Goal: Task Accomplishment & Management: Complete application form

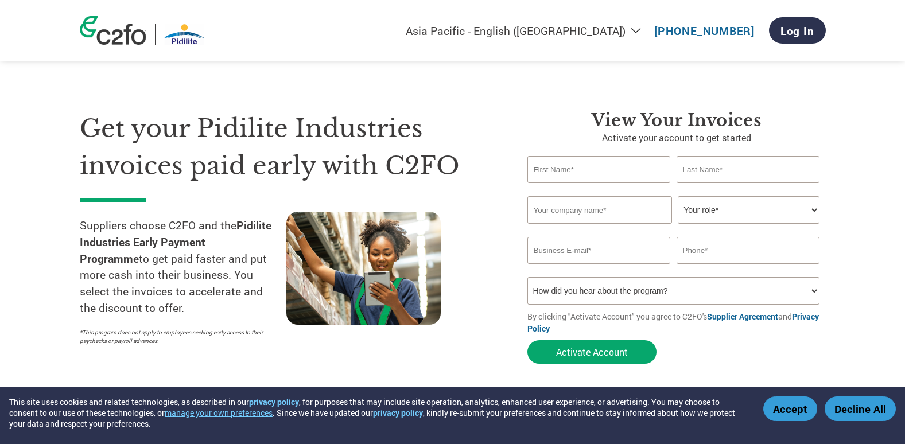
select select "en-IN"
click at [571, 173] on input "text" at bounding box center [600, 169] width 144 height 27
type input "Mukesh"
type input "Doshi"
type input "Asian Solvochem Pvt. Ltd."
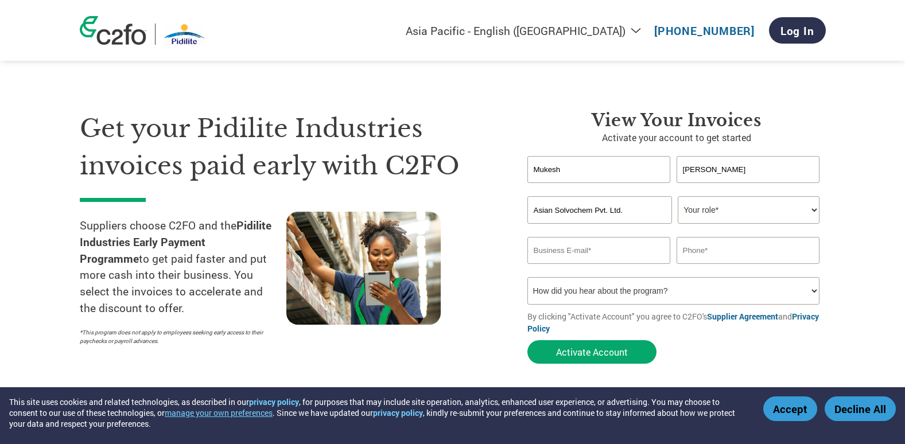
type input "marketing@asiansolvochem.com"
type input "09820072334"
click at [652, 291] on select "How did you hear about the program? Received a letter Email Social Media Online…" at bounding box center [674, 291] width 293 height 28
select select "Email"
click at [528, 277] on select "How did you hear about the program? Received a letter Email Social Media Online…" at bounding box center [674, 291] width 293 height 28
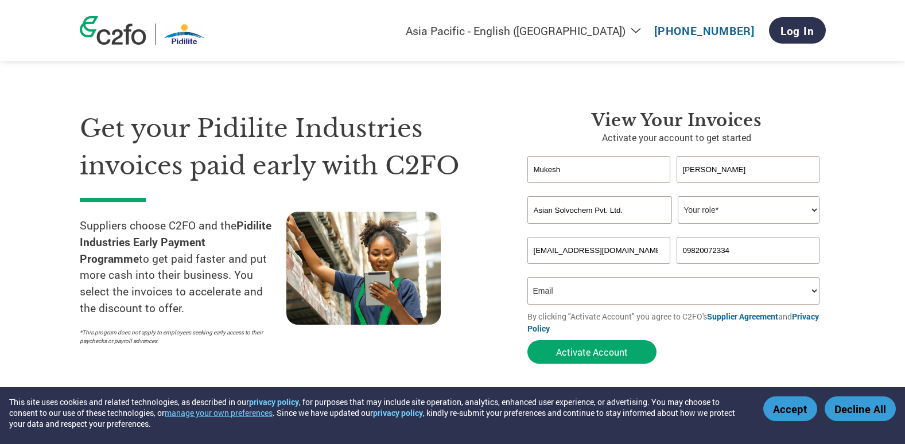
click at [558, 290] on select "How did you hear about the program? Received a letter Email Social Media Online…" at bounding box center [674, 291] width 293 height 28
click at [567, 288] on select "How did you hear about the program? Received a letter Email Social Media Online…" at bounding box center [674, 291] width 293 height 28
click at [803, 31] on link "Log In" at bounding box center [797, 30] width 57 height 26
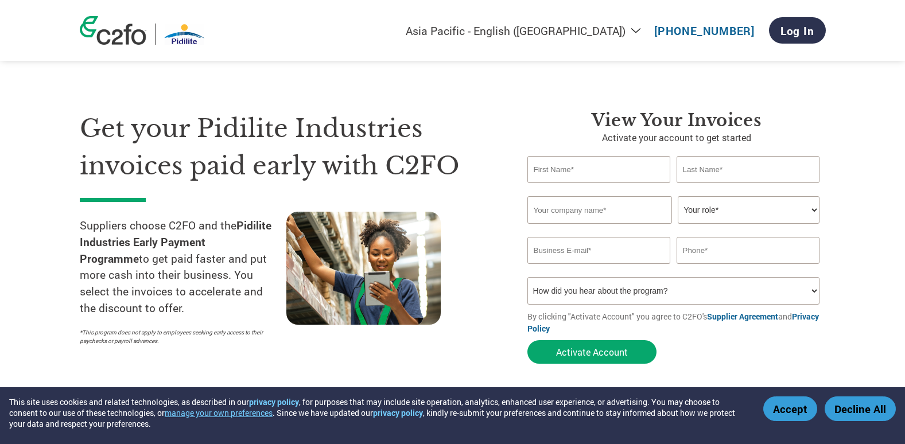
select select "en-IN"
click at [595, 165] on input "text" at bounding box center [600, 169] width 144 height 27
type input "Mukesh"
type input "Doshi"
type input "Asian Solvochem Pvt. Ltd."
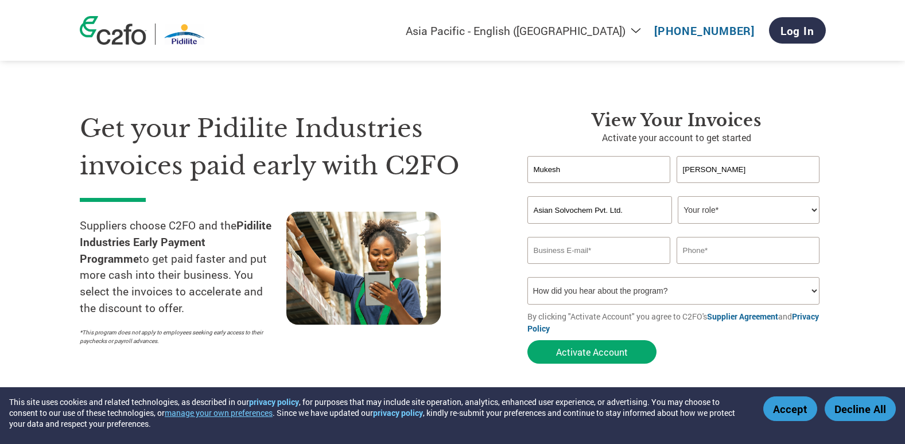
type input "marketing@asiansolvochem.com"
type input "09820072334"
click at [592, 290] on select "How did you hear about the program? Received a letter Email Social Media Online…" at bounding box center [674, 291] width 293 height 28
select select "Email"
click at [528, 277] on select "How did you hear about the program? Received a letter Email Social Media Online…" at bounding box center [674, 291] width 293 height 28
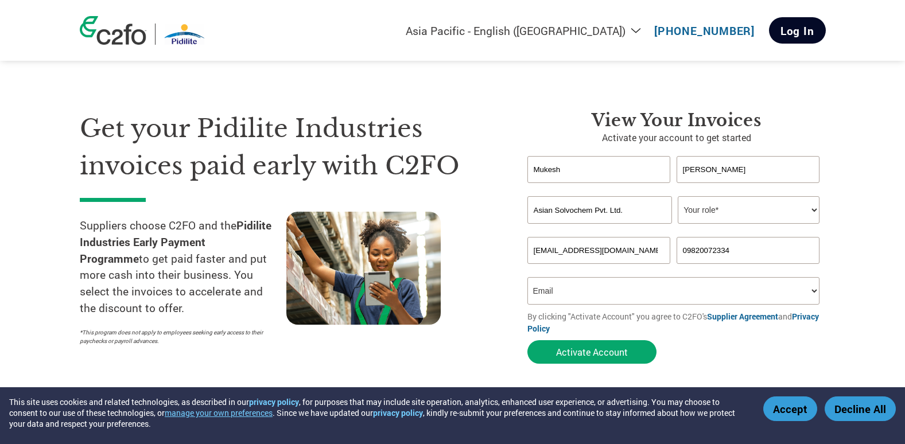
click at [791, 24] on link "Log In" at bounding box center [797, 30] width 57 height 26
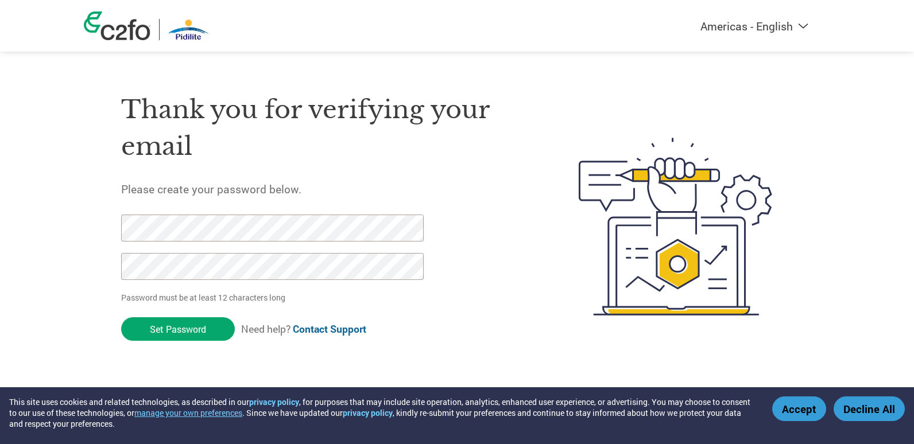
click at [111, 212] on div "Thank you for verifying your email Please create your password below. Password …" at bounding box center [457, 227] width 746 height 304
click at [174, 327] on input "Set Password" at bounding box center [178, 329] width 114 height 24
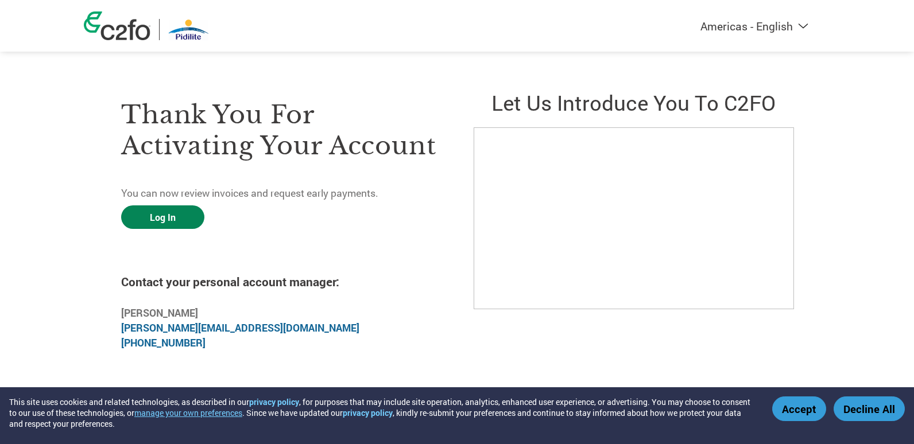
click at [164, 214] on link "Log In" at bounding box center [162, 218] width 83 height 24
